Goal: Task Accomplishment & Management: Manage account settings

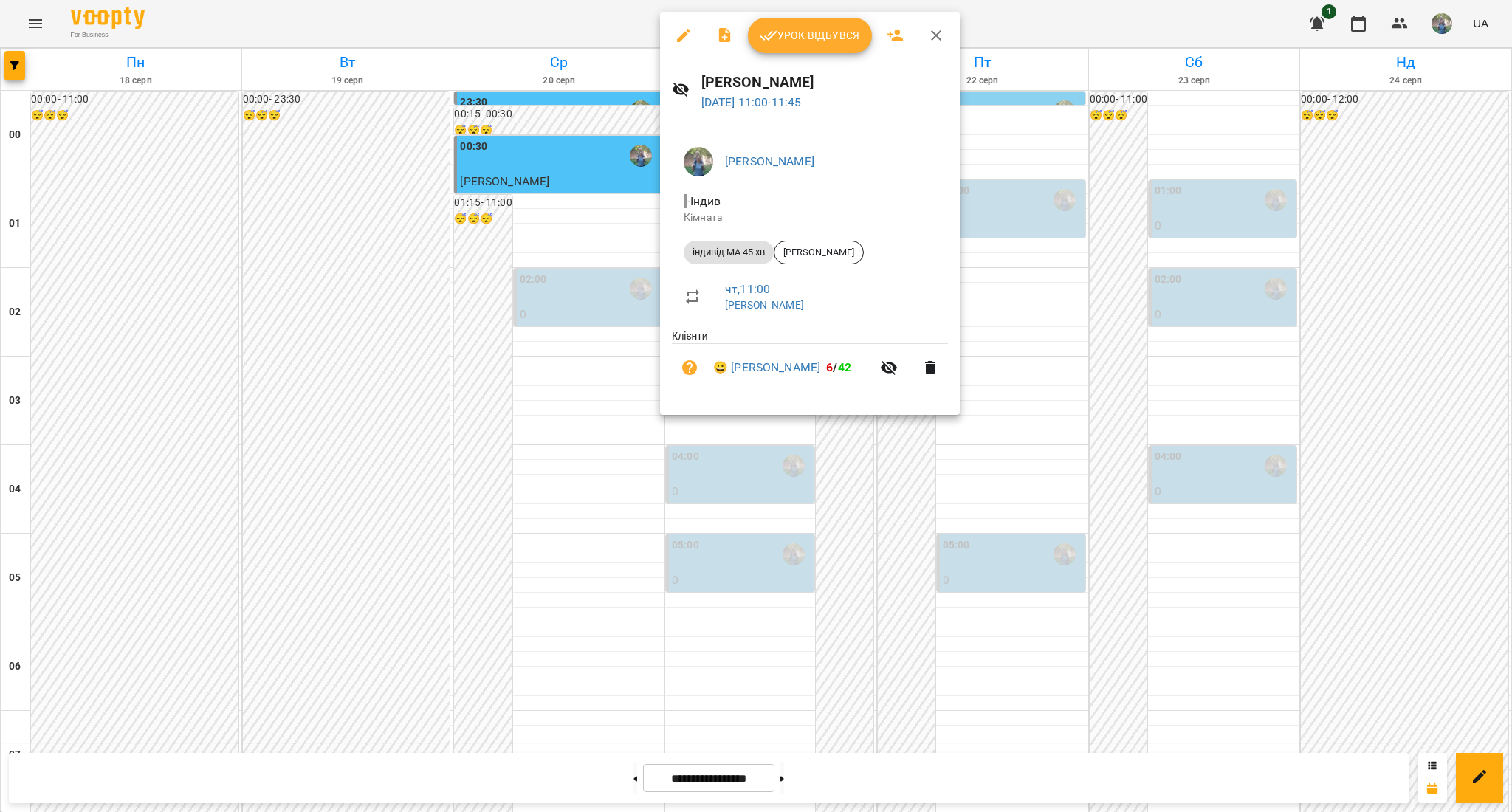
click at [721, 487] on div at bounding box center [756, 406] width 1512 height 812
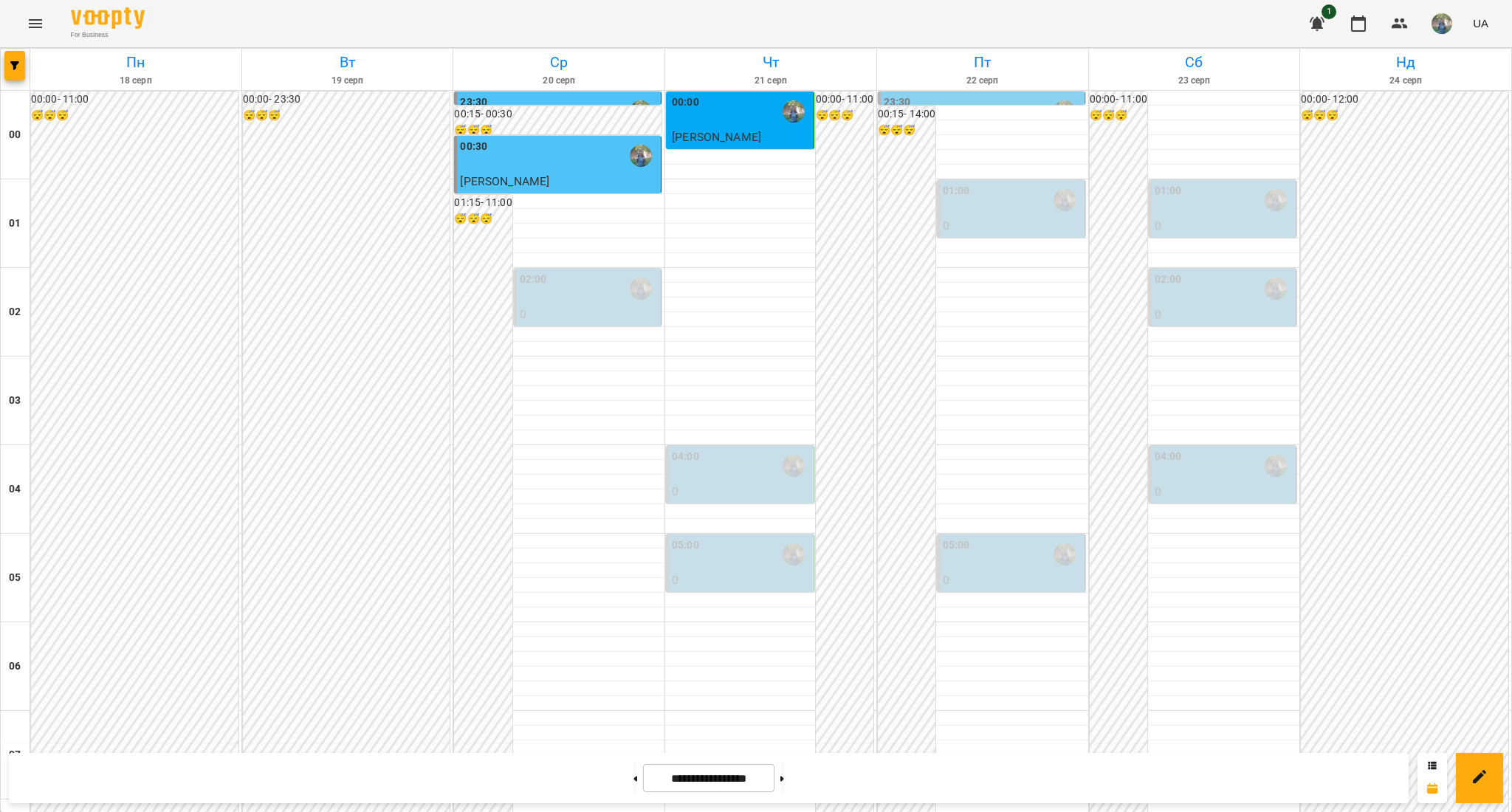
scroll to position [689, 0]
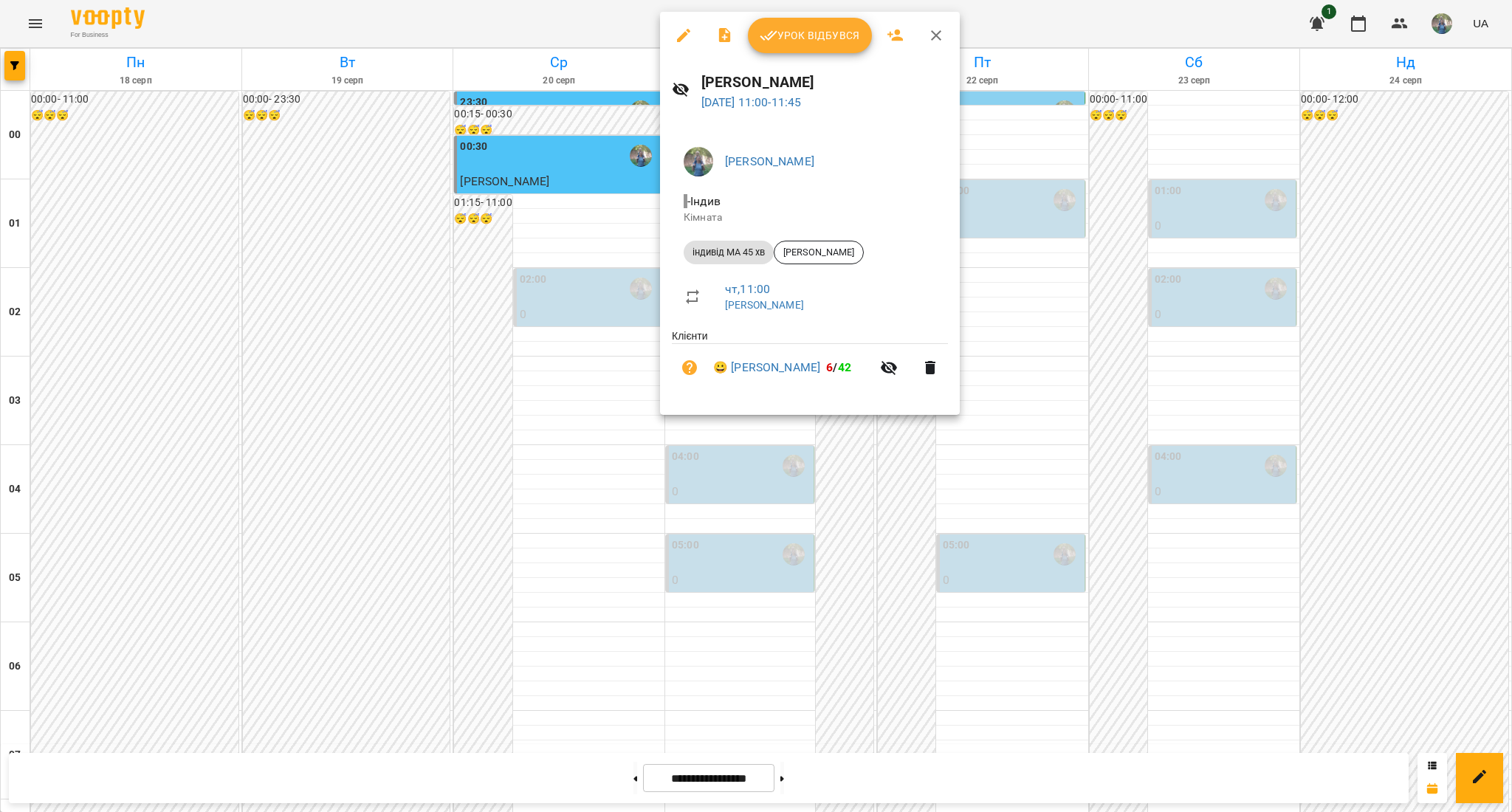
click at [800, 28] on span "Урок відбувся" at bounding box center [810, 36] width 100 height 18
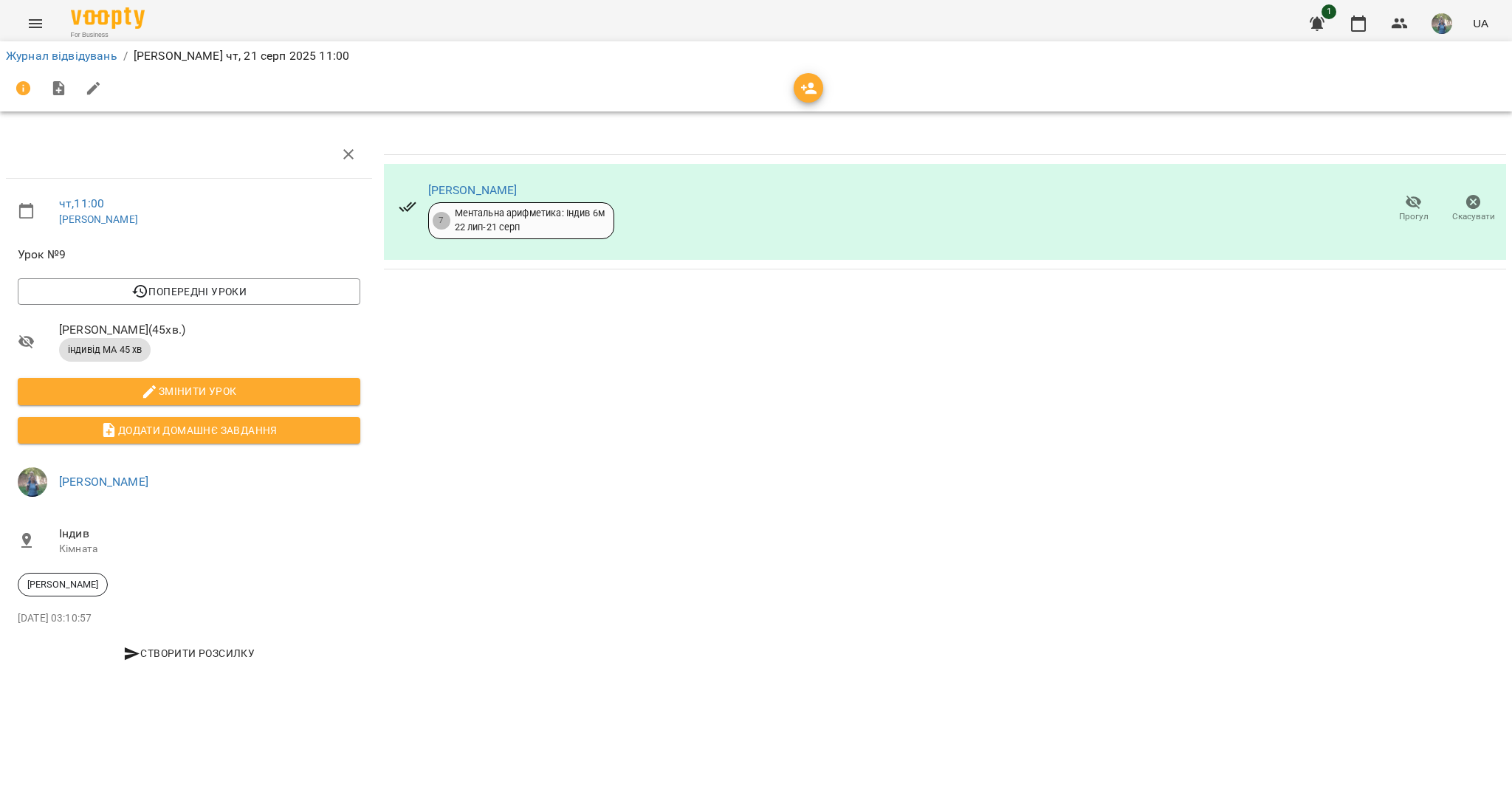
drag, startPoint x: 539, startPoint y: 189, endPoint x: 424, endPoint y: 189, distance: 115.0
click at [424, 189] on div "[PERSON_NAME] 7 Ментальна арифметика: Індив 6м [DATE] - [DATE]" at bounding box center [506, 209] width 239 height 84
copy link "[PERSON_NAME]"
click at [503, 185] on link "[PERSON_NAME]" at bounding box center [473, 190] width 89 height 14
click at [45, 62] on link "Журнал відвідувань" at bounding box center [61, 56] width 111 height 14
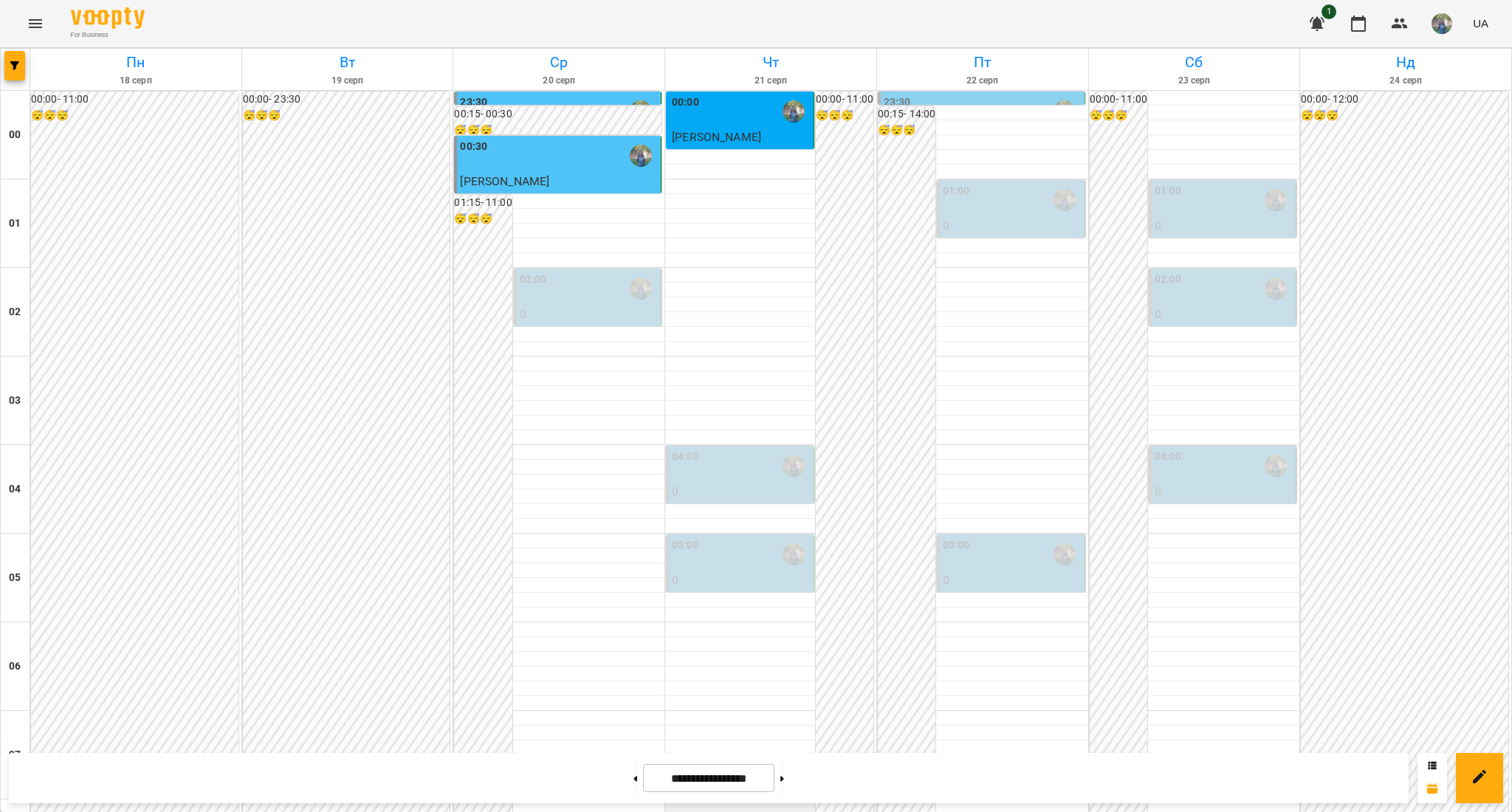
scroll to position [1469, 0]
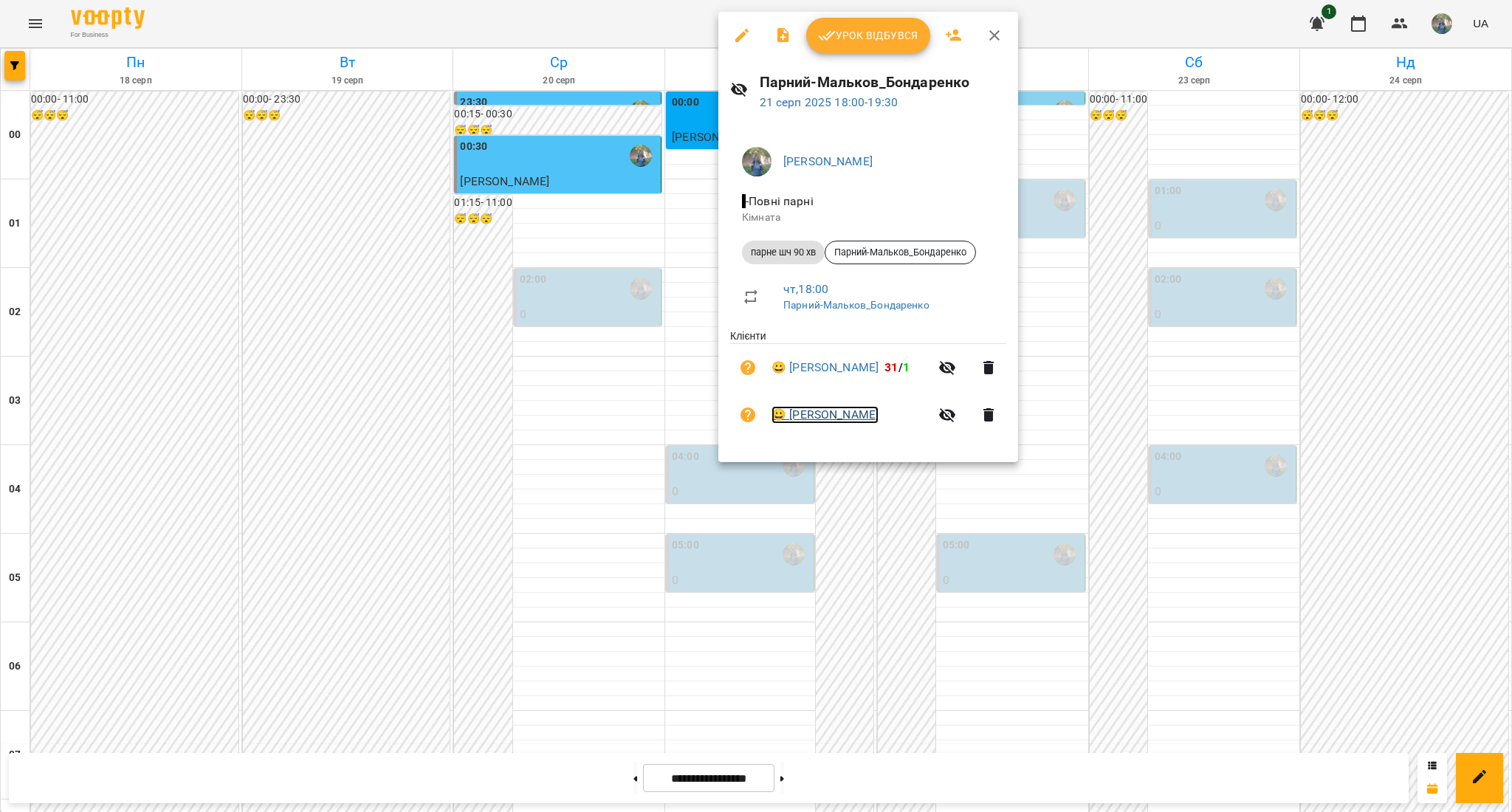
click at [844, 410] on link "😀 [PERSON_NAME]" at bounding box center [825, 415] width 107 height 18
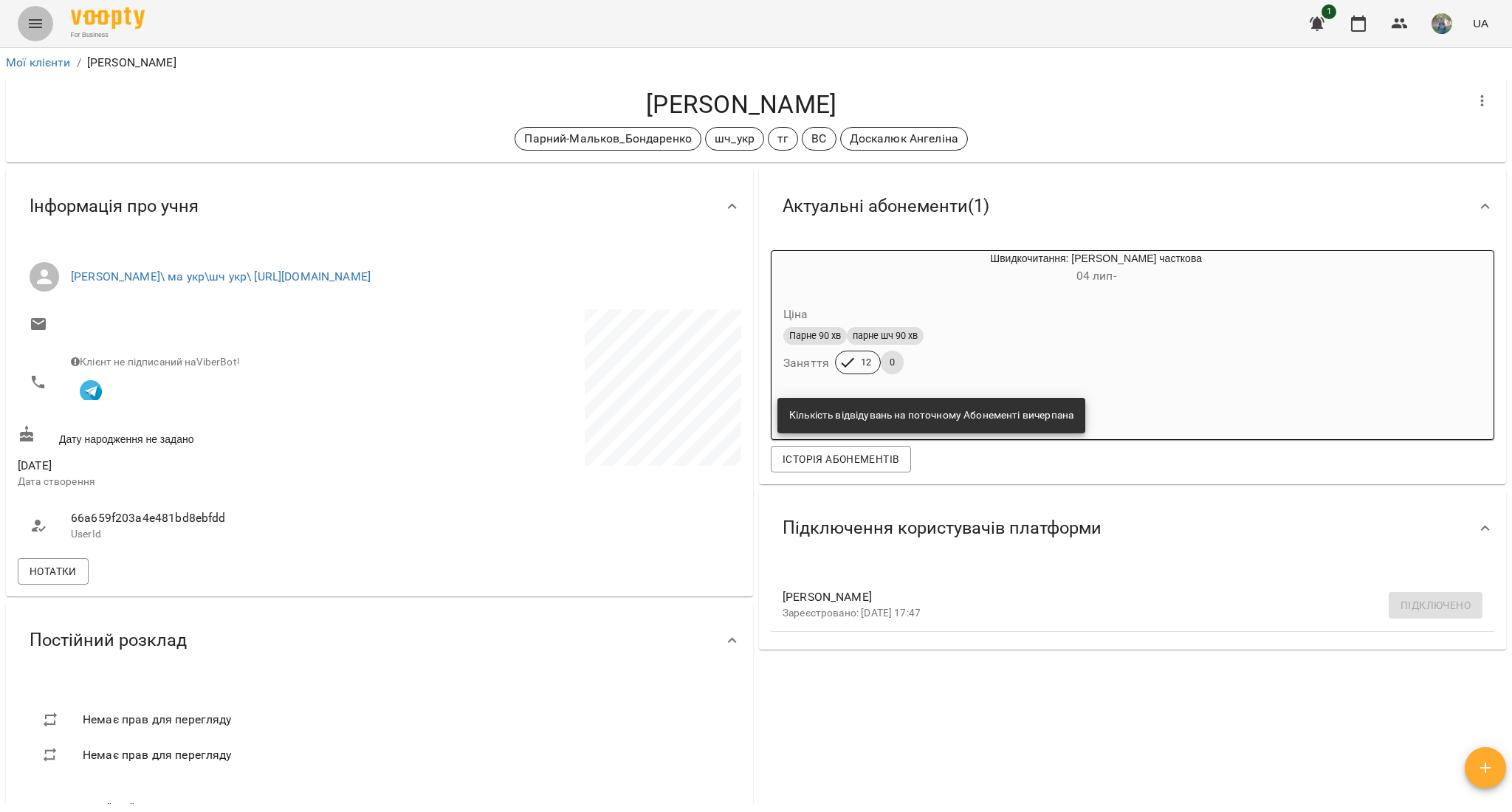
click at [33, 29] on icon "Menu" at bounding box center [36, 24] width 18 height 18
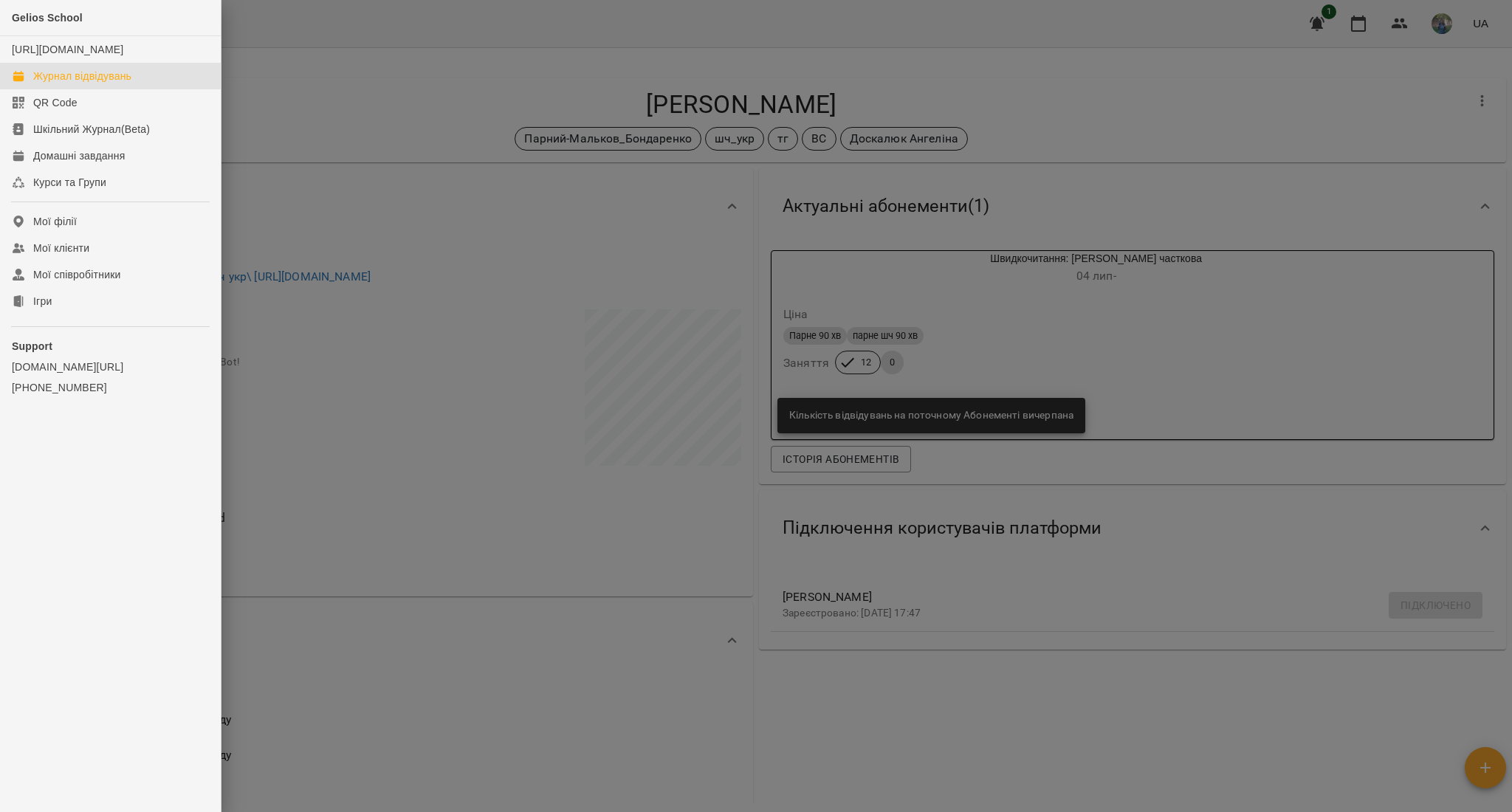
click at [69, 84] on div "Журнал відвідувань" at bounding box center [82, 76] width 98 height 15
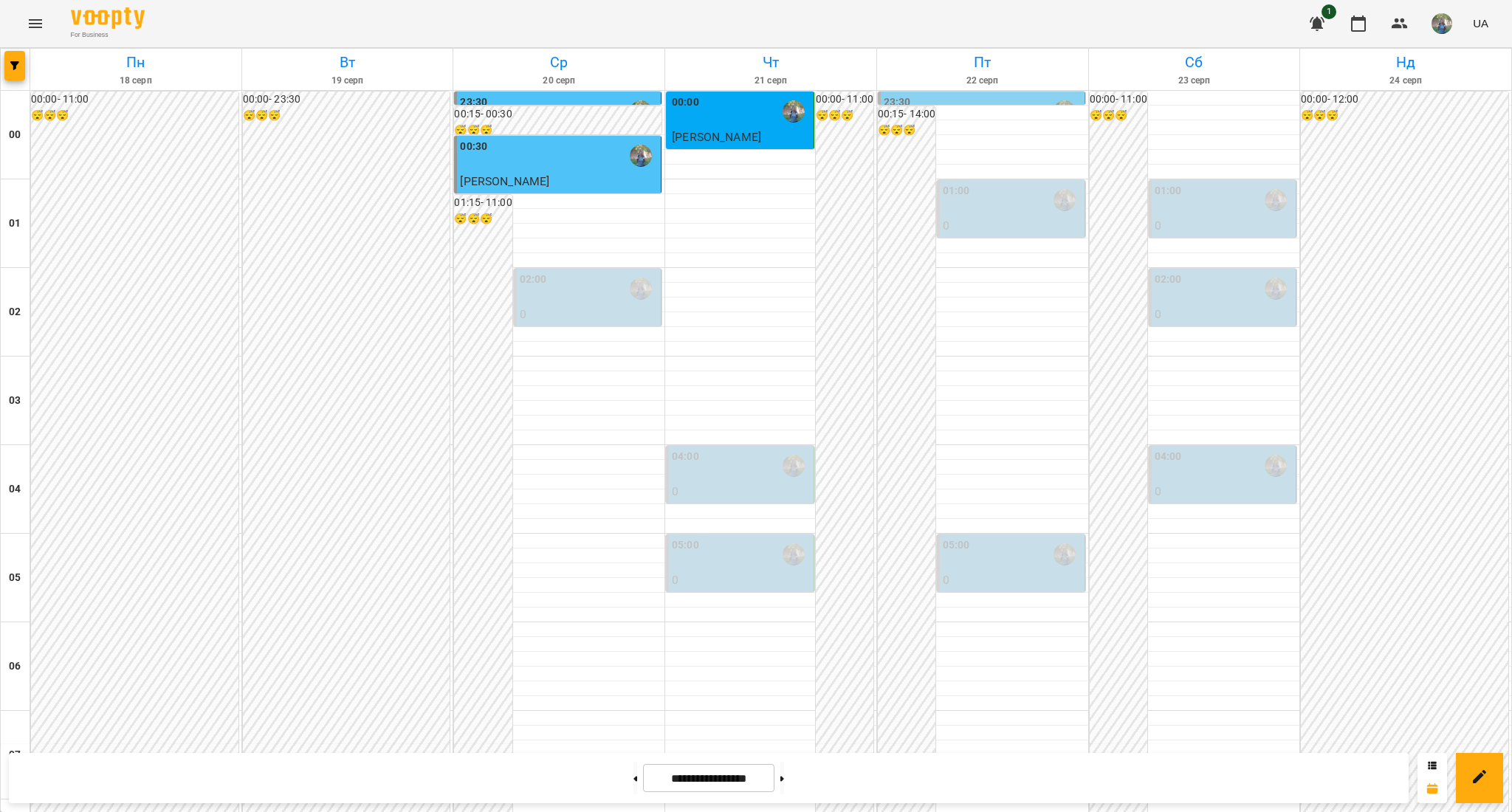
scroll to position [1181, 0]
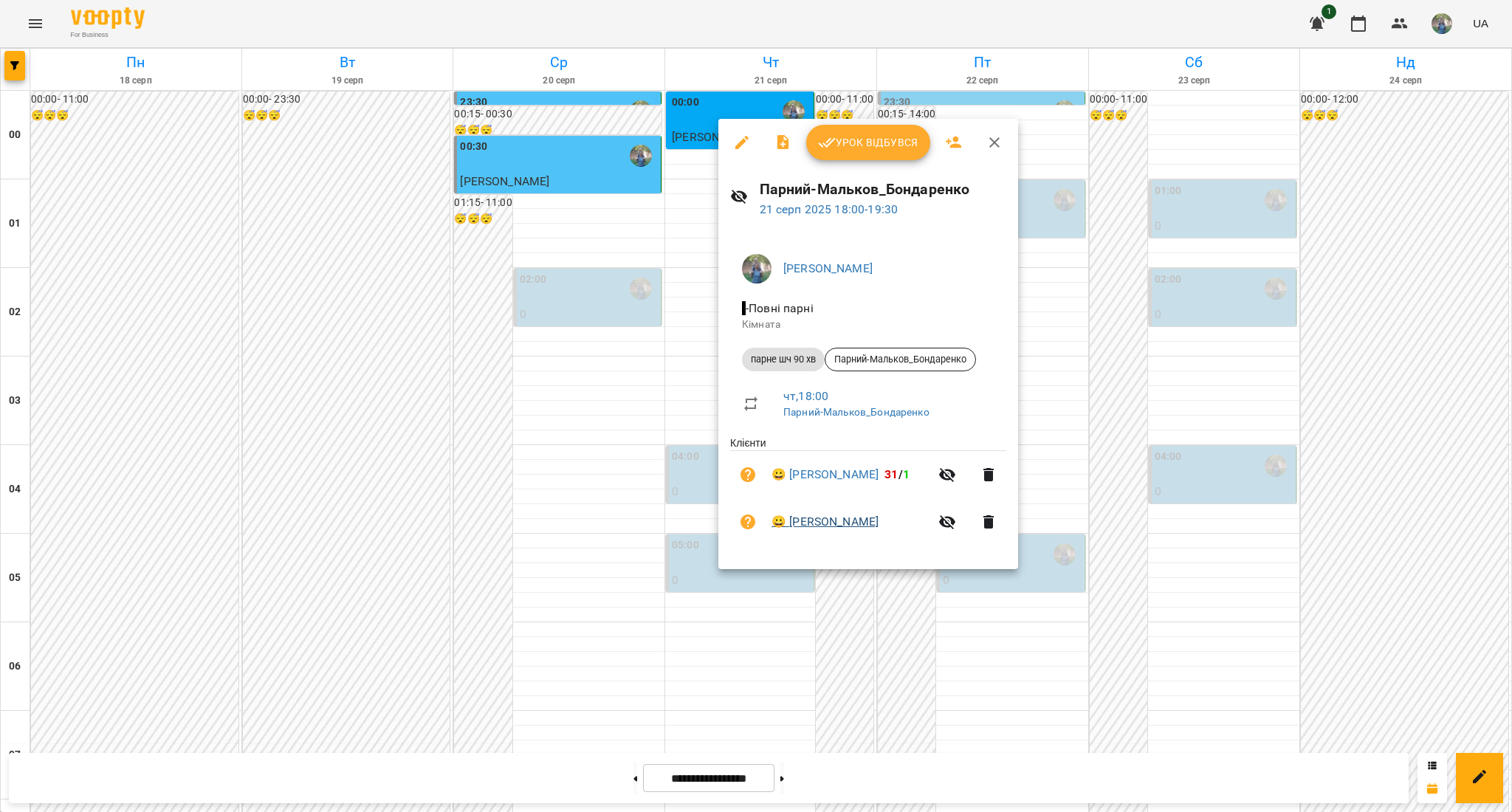
drag, startPoint x: 907, startPoint y: 527, endPoint x: 793, endPoint y: 521, distance: 114.2
click at [793, 521] on span "😀 [PERSON_NAME]" at bounding box center [851, 521] width 158 height 18
copy link "[PERSON_NAME]"
drag, startPoint x: 788, startPoint y: 464, endPoint x: 929, endPoint y: 479, distance: 141.8
click at [929, 479] on li "😀 [PERSON_NAME] 31 / 1" at bounding box center [868, 474] width 276 height 47
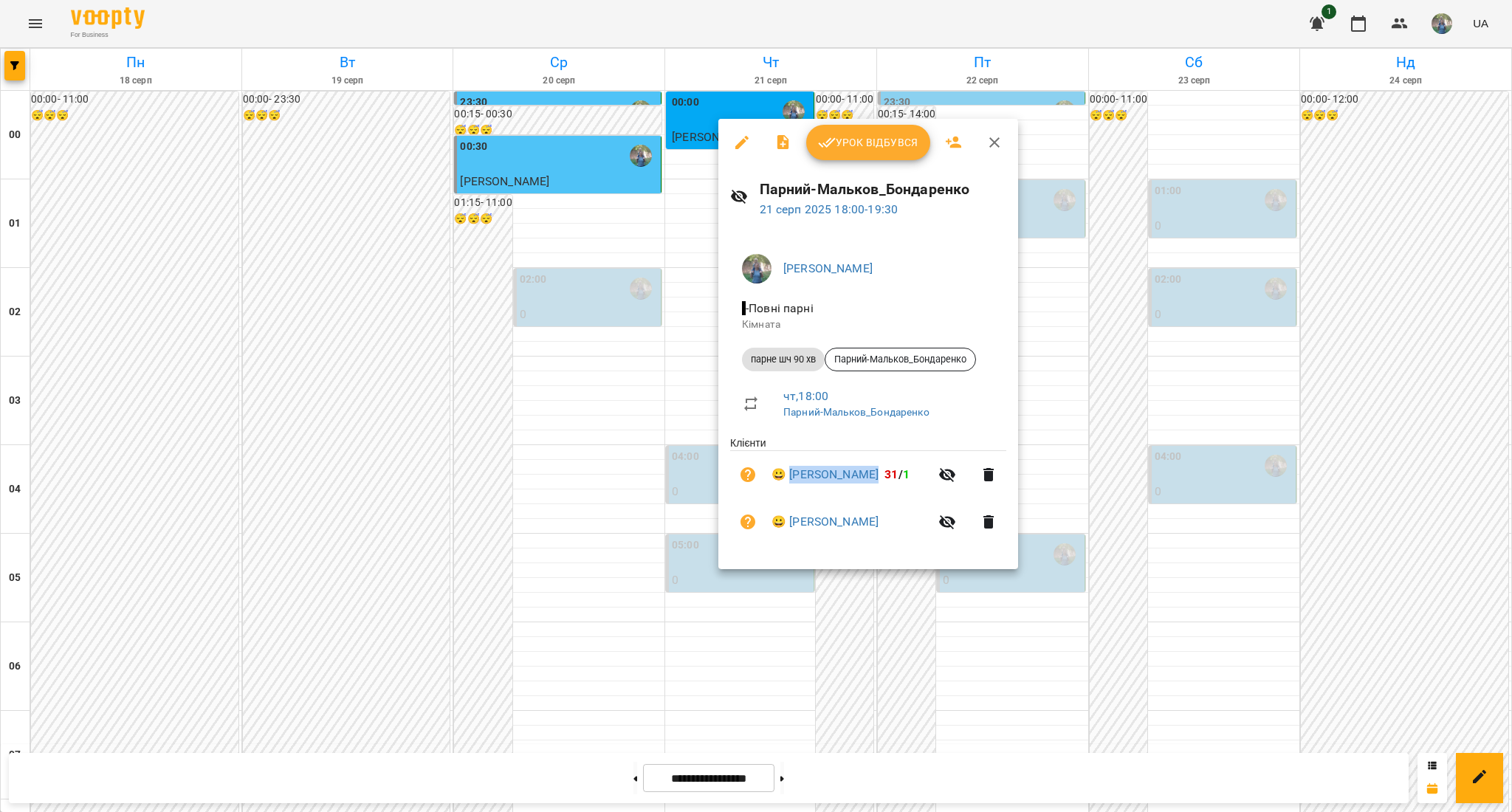
copy link "[PERSON_NAME]"
